Goal: Communication & Community: Answer question/provide support

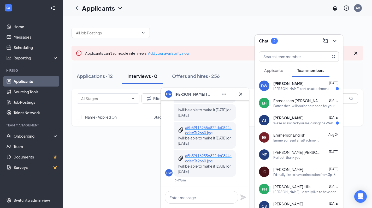
click at [200, 156] on p "a5b59f16955d822de0844acdec3f2660.jpg" at bounding box center [208, 158] width 47 height 10
click at [107, 150] on div "Filters Name · Applied On Stage Job posting Interview Schedule Score No applica…" at bounding box center [218, 151] width 292 height 124
click at [101, 79] on div "Applications · 12" at bounding box center [95, 76] width 36 height 7
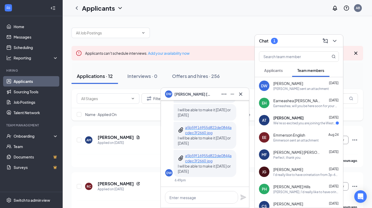
click at [215, 96] on div "[PERSON_NAME] [PERSON_NAME]" at bounding box center [205, 94] width 80 height 8
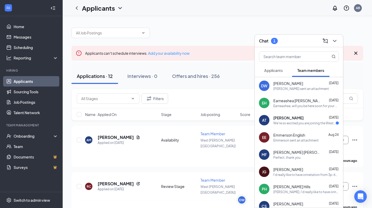
click at [298, 41] on div "Chat 1" at bounding box center [299, 41] width 80 height 8
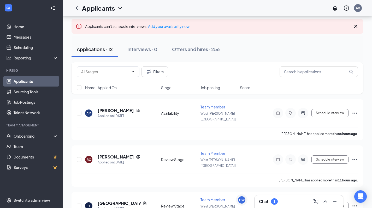
scroll to position [27, 0]
click at [104, 154] on h5 "[PERSON_NAME]" at bounding box center [116, 157] width 36 height 6
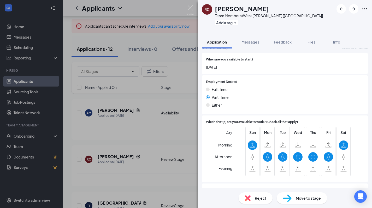
scroll to position [327, 0]
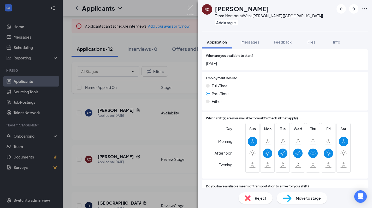
click at [179, 123] on div "RC [PERSON_NAME] Team Member at [GEOGRAPHIC_DATA][PERSON_NAME] [[GEOGRAPHIC_DAT…" at bounding box center [186, 104] width 372 height 208
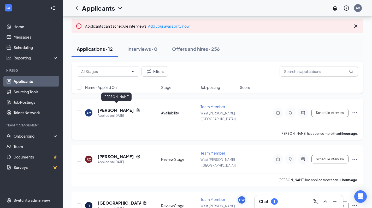
click at [134, 104] on div "AM [PERSON_NAME] Applied on [DATE] Availability Team Member West [PERSON_NAME] …" at bounding box center [217, 115] width 281 height 23
click at [134, 108] on h5 "[PERSON_NAME]" at bounding box center [116, 111] width 36 height 6
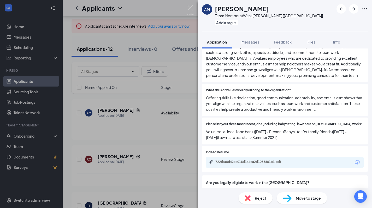
scroll to position [193, 0]
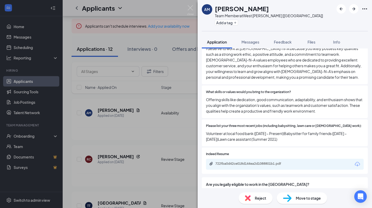
click at [247, 131] on span "Volunteer at local food bank ([DATE] – Present)Babysitter for family friends ([…" at bounding box center [285, 136] width 158 height 11
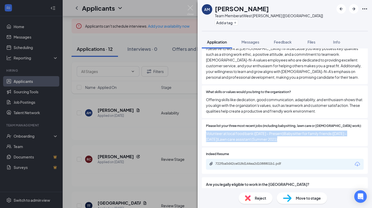
click at [247, 131] on span "Volunteer at local food bank ([DATE] – Present)Babysitter for family friends ([…" at bounding box center [285, 136] width 158 height 11
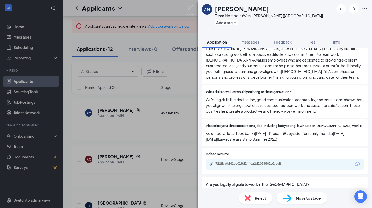
click at [255, 132] on span "Volunteer at local food bank ([DATE] – Present)Babysitter for family friends ([…" at bounding box center [285, 136] width 158 height 11
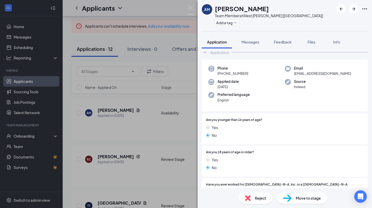
scroll to position [0, 0]
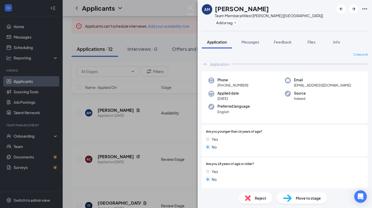
click at [189, 160] on div "AM [PERSON_NAME] Team Member at [GEOGRAPHIC_DATA][PERSON_NAME] [[GEOGRAPHIC_DAT…" at bounding box center [186, 104] width 372 height 208
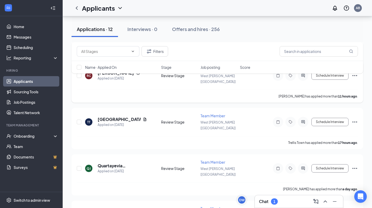
scroll to position [112, 0]
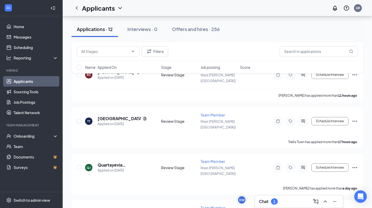
click at [277, 201] on div "1" at bounding box center [274, 202] width 7 height 6
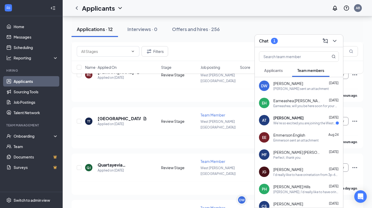
click at [284, 129] on div "[PERSON_NAME] English [DATE] Emmerson sent an attachment" at bounding box center [299, 137] width 88 height 17
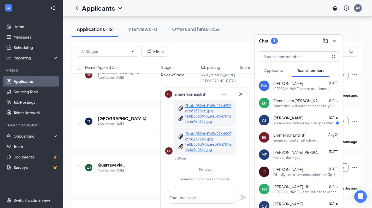
click at [282, 121] on div "We're so excited you are joining the West [PERSON_NAME] [LA] [DEMOGRAPHIC_DATA]…" at bounding box center [304, 123] width 62 height 4
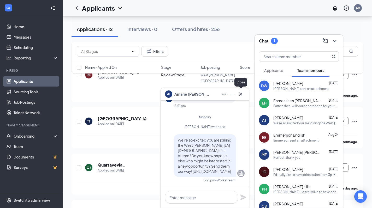
click at [241, 92] on icon "Cross" at bounding box center [241, 94] width 6 height 6
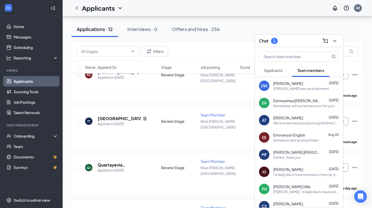
click at [286, 41] on div "Chat 1" at bounding box center [299, 41] width 80 height 8
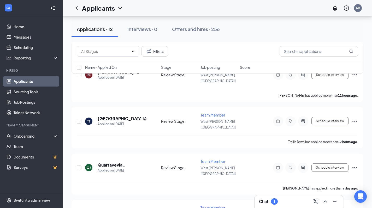
click at [280, 200] on div "Chat 1" at bounding box center [299, 202] width 80 height 8
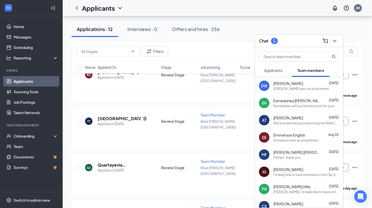
click at [303, 93] on div "[PERSON_NAME] [PERSON_NAME] [DATE] [PERSON_NAME] sent an attachment" at bounding box center [299, 85] width 88 height 17
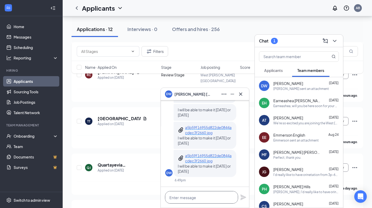
click at [209, 199] on textarea at bounding box center [201, 197] width 73 height 13
type textarea "Can you do 4:30 [DATE]?"
click at [244, 196] on icon "Plane" at bounding box center [243, 197] width 6 height 6
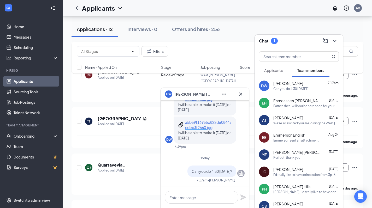
click at [287, 38] on div "Chat 1" at bounding box center [299, 41] width 80 height 8
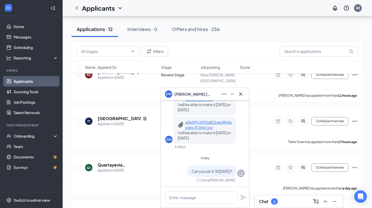
click at [201, 93] on span "[PERSON_NAME]" at bounding box center [192, 94] width 37 height 6
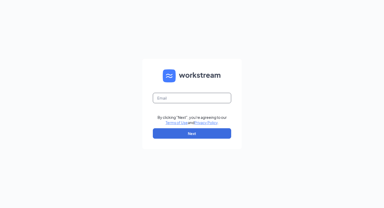
click at [203, 96] on input "text" at bounding box center [192, 98] width 78 height 10
type input "amandalutz1995@gmail.com"
click at [199, 145] on form "amandalutz1995@gmail.com By clicking "Next", you're agreeing to our Terms of Us…" at bounding box center [191, 104] width 99 height 90
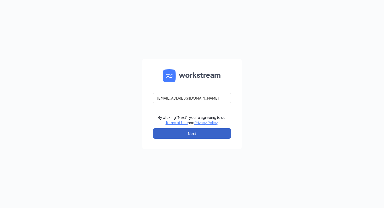
click at [197, 138] on button "Next" at bounding box center [192, 133] width 78 height 10
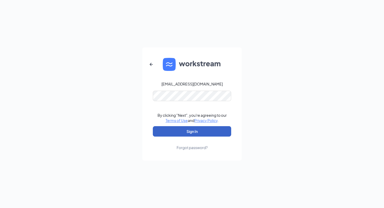
click at [199, 133] on button "Sign In" at bounding box center [192, 131] width 78 height 10
